Goal: Navigation & Orientation: Locate item on page

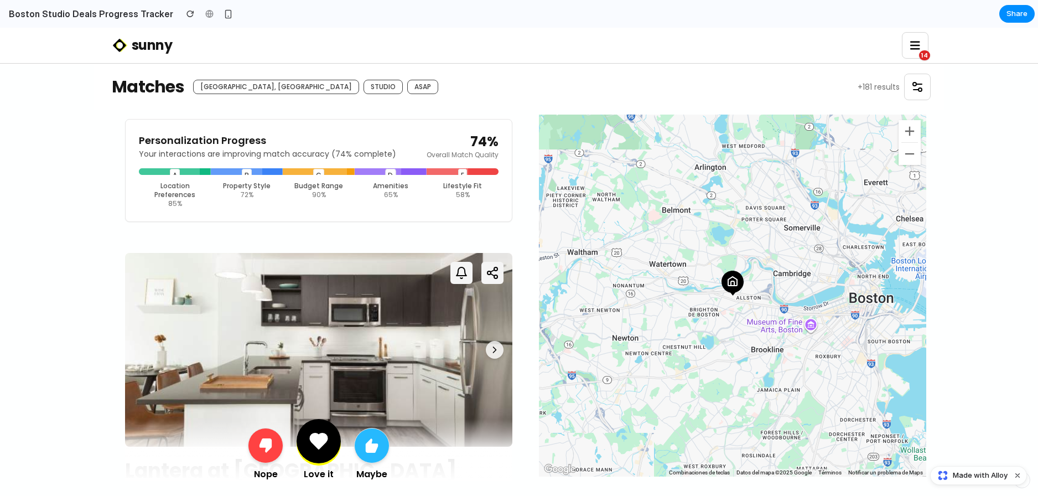
click at [357, 181] on div "Amenities" at bounding box center [390, 185] width 67 height 9
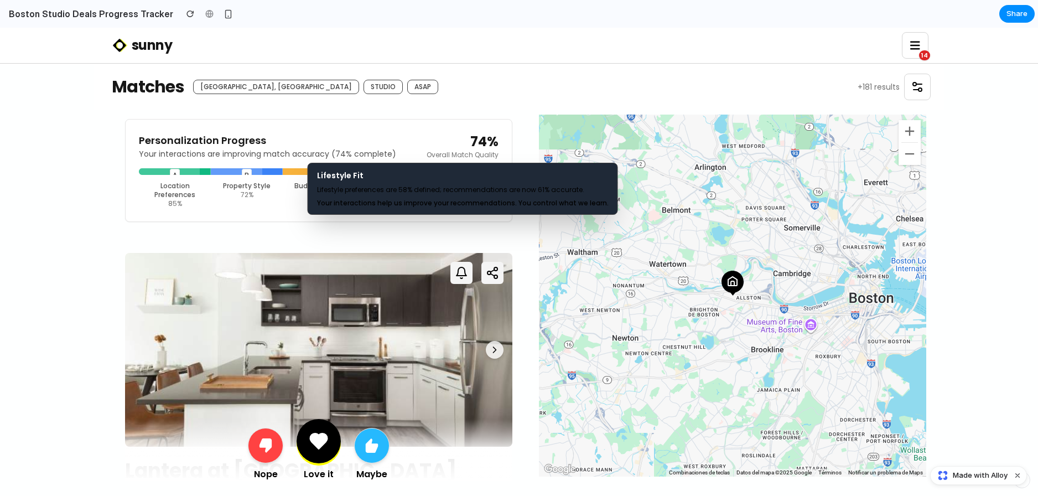
click at [460, 173] on div at bounding box center [447, 171] width 41 height 7
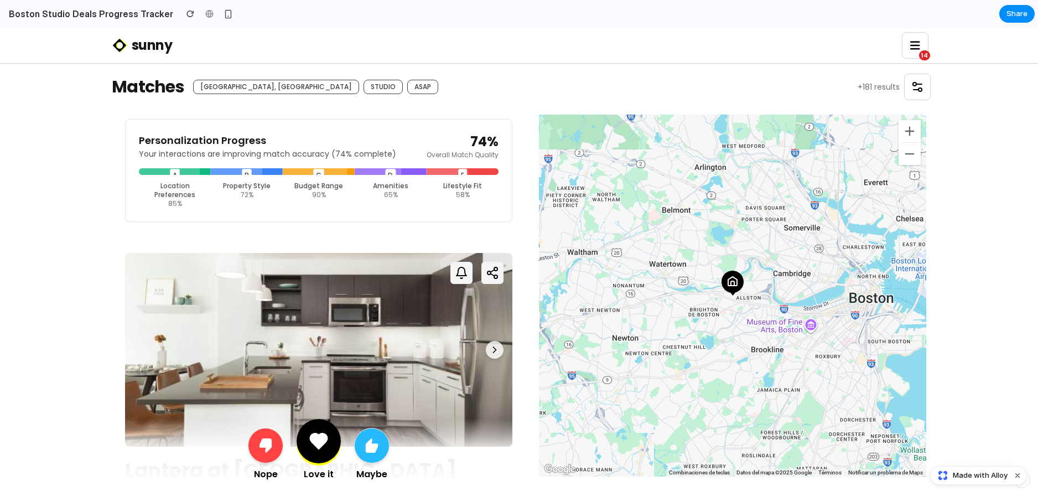
click at [327, 131] on div "Personalization Progress Your interactions are improving match accuracy ( 74 % …" at bounding box center [318, 170] width 387 height 103
click at [243, 150] on p "Your interactions are improving match accuracy ( 74 % complete)" at bounding box center [267, 153] width 257 height 11
